Goal: Task Accomplishment & Management: Manage account settings

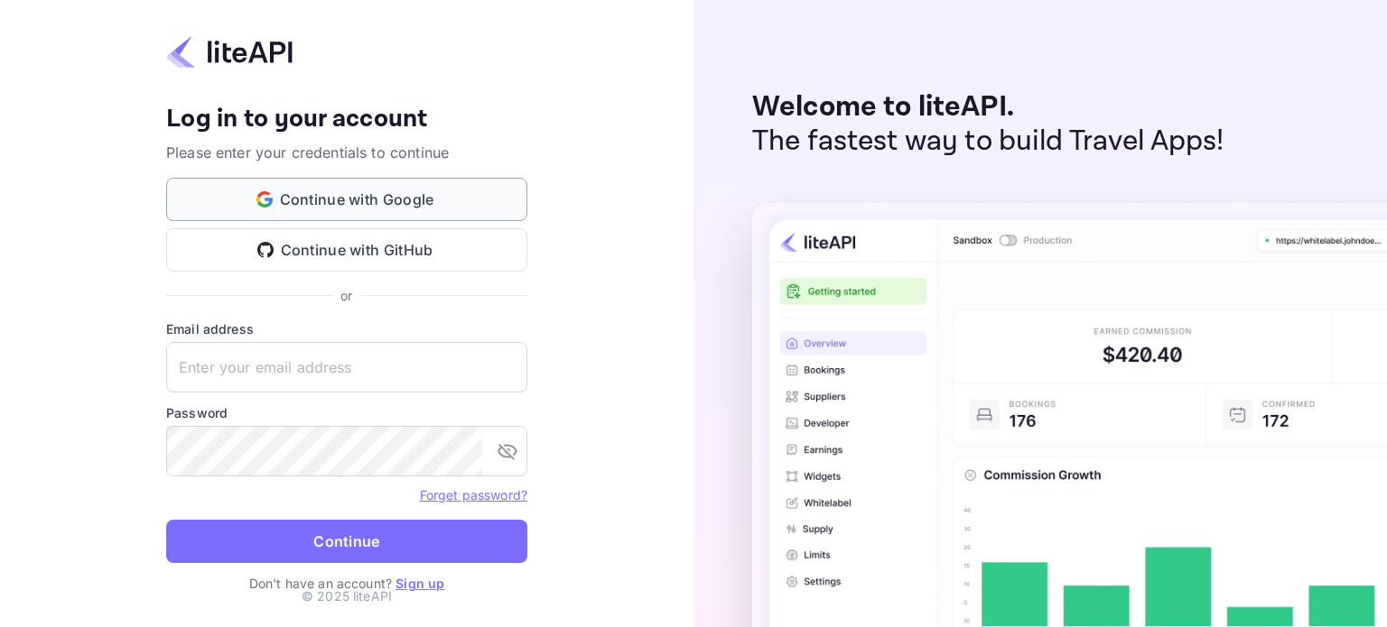
type input "[EMAIL_ADDRESS][DOMAIN_NAME]"
click at [390, 208] on button "Continue with Google" at bounding box center [346, 199] width 361 height 43
click at [87, 351] on div "Your account has been created successfully, a confirmation link has been sent t…" at bounding box center [346, 313] width 693 height 627
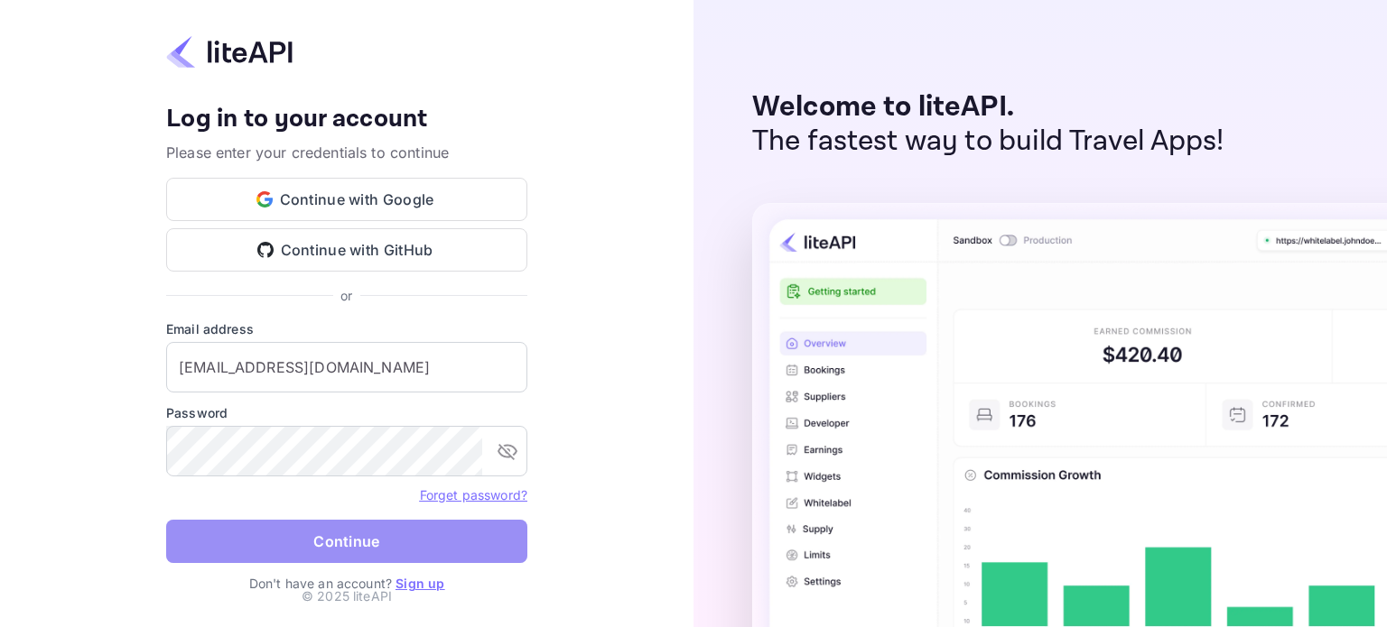
drag, startPoint x: 348, startPoint y: 542, endPoint x: 492, endPoint y: 546, distance: 143.6
click at [350, 542] on button "Continue" at bounding box center [346, 541] width 361 height 43
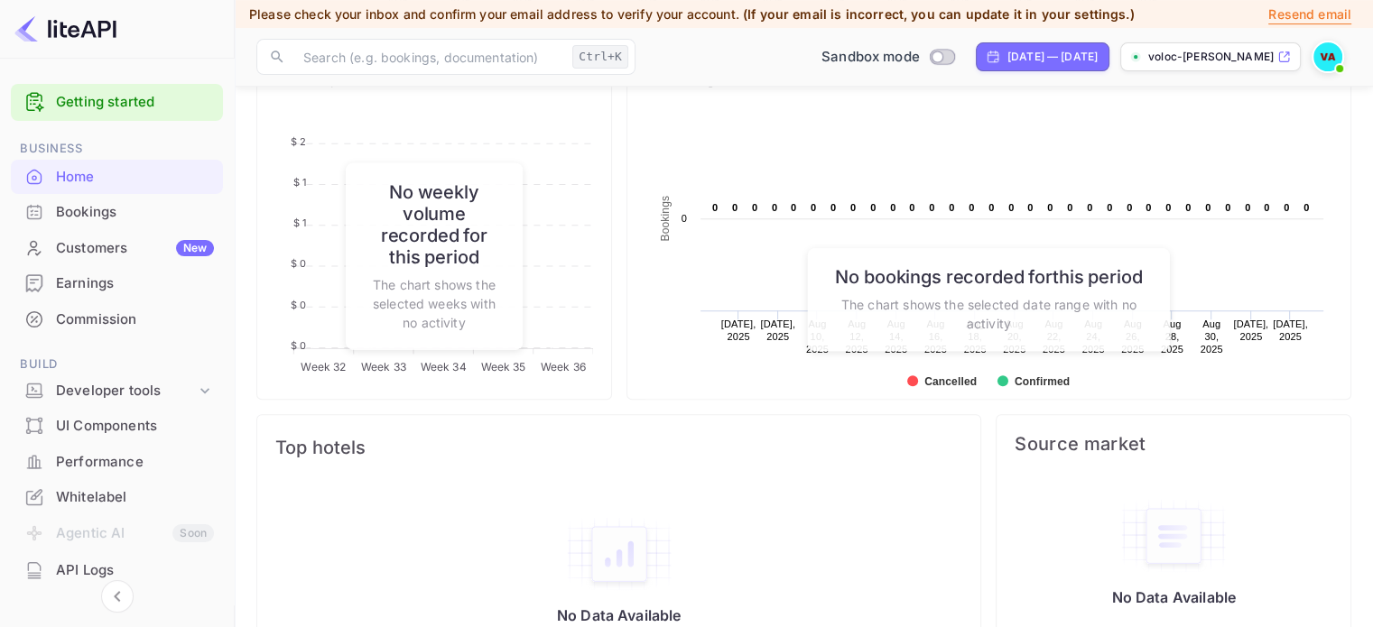
scroll to position [778, 0]
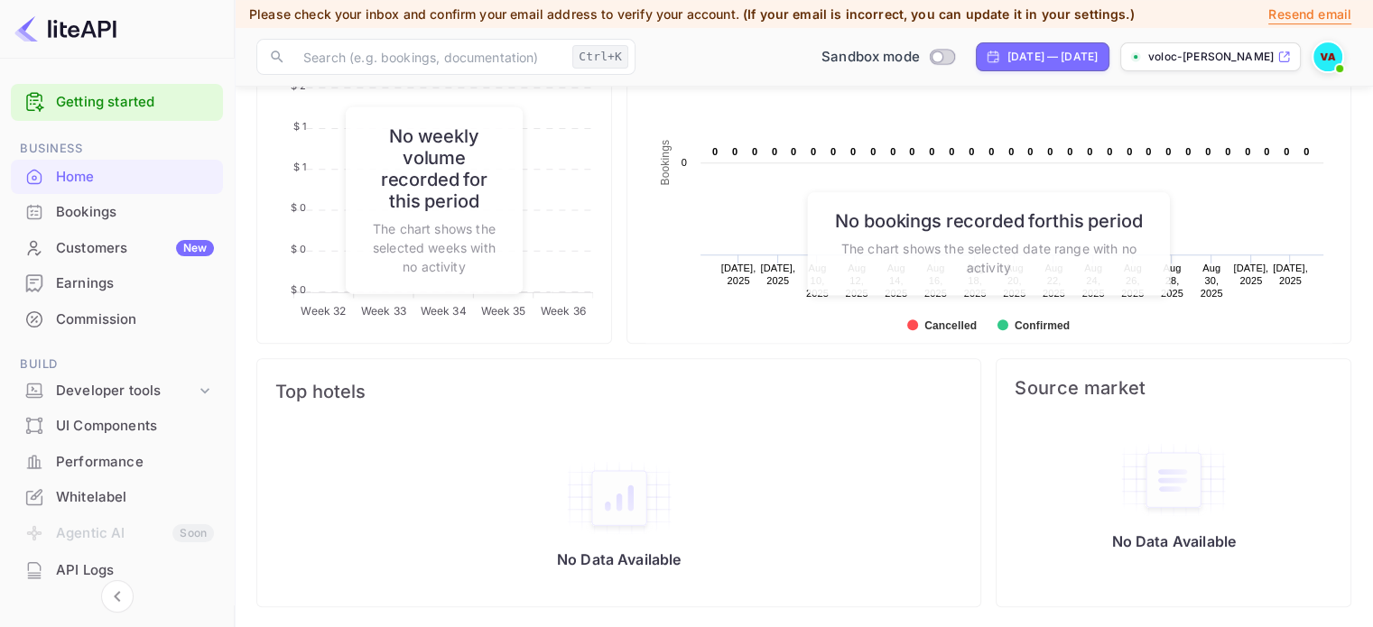
click at [84, 490] on div "Whitelabel" at bounding box center [135, 498] width 158 height 21
